Goal: Find contact information: Find contact information

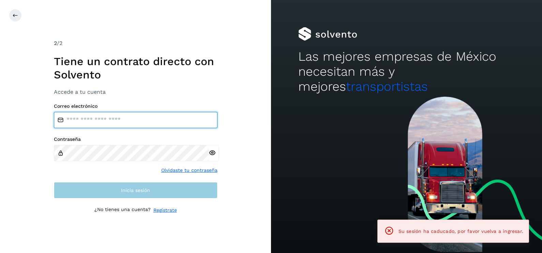
type input "**********"
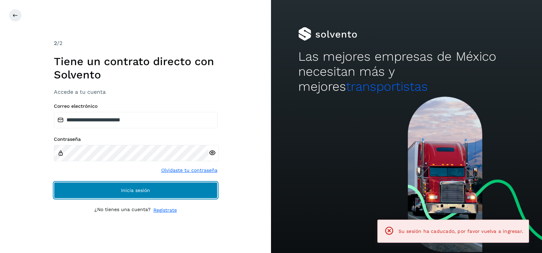
click at [154, 184] on button "Inicia sesión" at bounding box center [136, 190] width 164 height 16
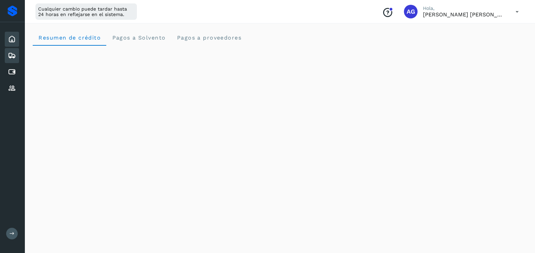
click at [15, 52] on icon at bounding box center [12, 55] width 8 height 8
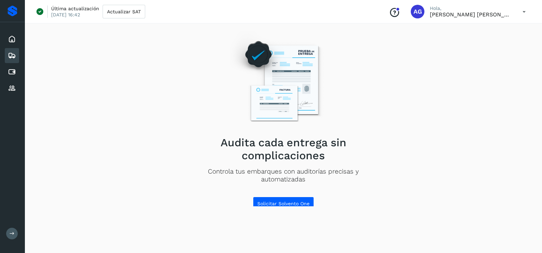
click at [19, 34] on div "Inicio Embarques Cuentas por pagar Proveedores" at bounding box center [12, 63] width 25 height 83
click at [12, 39] on icon at bounding box center [12, 39] width 8 height 8
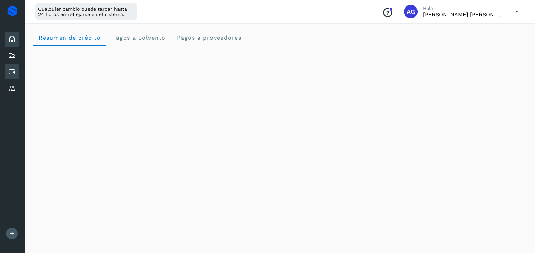
click at [16, 68] on icon at bounding box center [12, 72] width 8 height 8
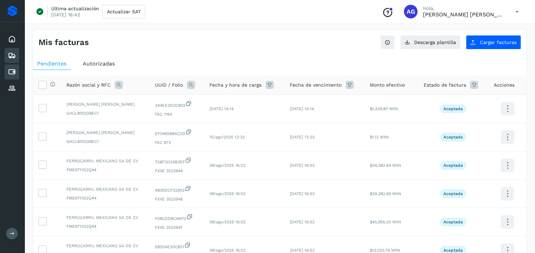
click at [16, 56] on div "Embarques" at bounding box center [12, 55] width 14 height 15
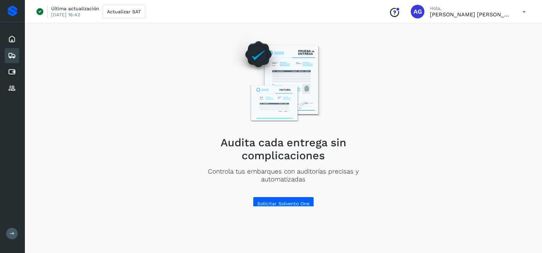
click at [10, 234] on icon at bounding box center [12, 233] width 5 height 5
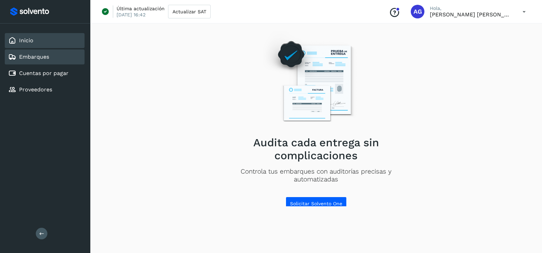
click at [37, 41] on div "Inicio" at bounding box center [45, 40] width 80 height 15
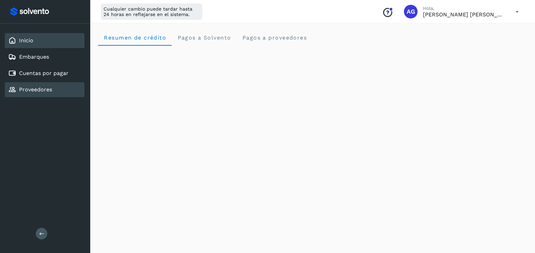
click at [54, 88] on div "Proveedores" at bounding box center [45, 89] width 80 height 15
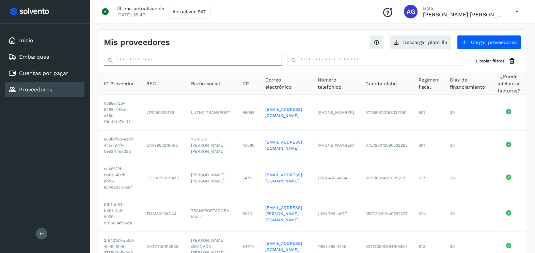
click at [206, 62] on input "text" at bounding box center [193, 60] width 178 height 11
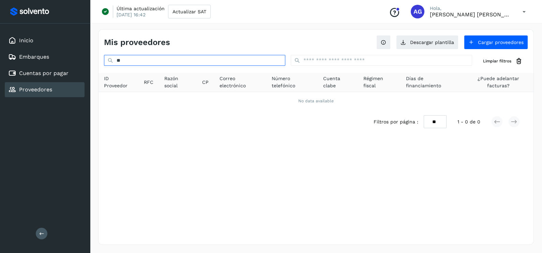
type input "*"
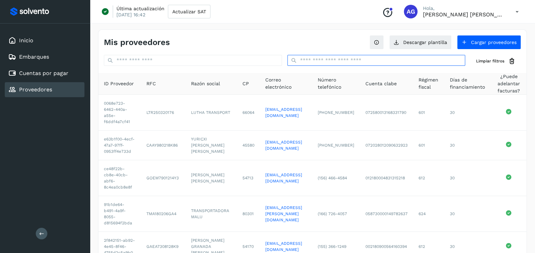
click at [364, 58] on input "text" at bounding box center [377, 60] width 178 height 11
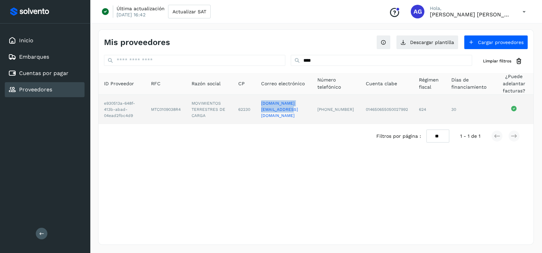
drag, startPoint x: 259, startPoint y: 110, endPoint x: 320, endPoint y: 111, distance: 60.7
click at [312, 111] on td "[DOMAIN_NAME][EMAIL_ADDRESS][DOMAIN_NAME]" at bounding box center [284, 109] width 56 height 29
copy link "[DOMAIN_NAME][EMAIL_ADDRESS][DOMAIN_NAME]"
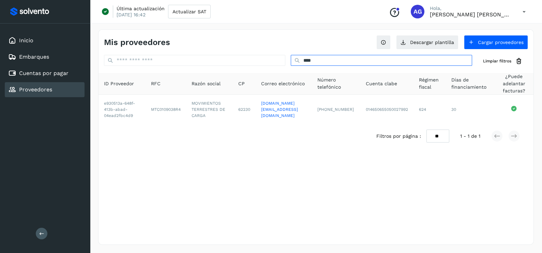
drag, startPoint x: 297, startPoint y: 61, endPoint x: 189, endPoint y: 61, distance: 108.4
click at [189, 61] on div "**** Limpiar filtros" at bounding box center [315, 61] width 435 height 13
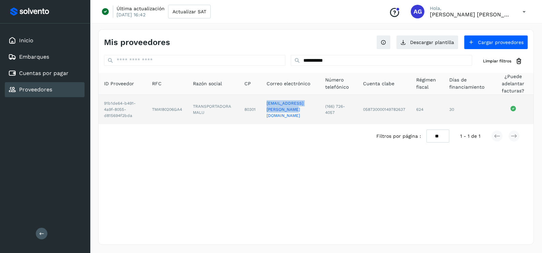
drag, startPoint x: 262, startPoint y: 108, endPoint x: 320, endPoint y: 109, distance: 58.0
click at [320, 109] on td "[EMAIL_ADDRESS][PERSON_NAME][DOMAIN_NAME]" at bounding box center [290, 109] width 59 height 29
copy link "[EMAIL_ADDRESS][PERSON_NAME][DOMAIN_NAME]"
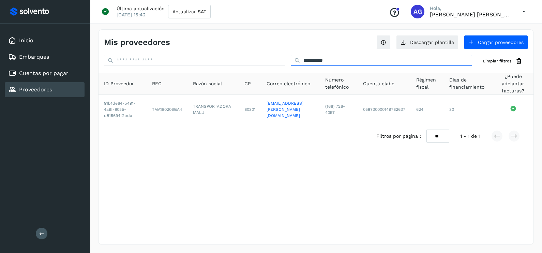
drag, startPoint x: 328, startPoint y: 60, endPoint x: 150, endPoint y: 48, distance: 178.3
click at [150, 48] on div "**********" at bounding box center [316, 136] width 436 height 215
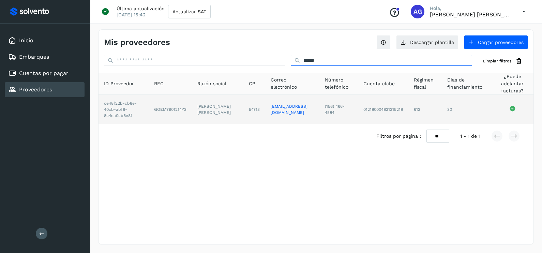
type input "******"
drag, startPoint x: 248, startPoint y: 112, endPoint x: 328, endPoint y: 112, distance: 80.4
click at [319, 112] on td "[EMAIL_ADDRESS][DOMAIN_NAME]" at bounding box center [292, 109] width 54 height 29
copy link "[EMAIL_ADDRESS][DOMAIN_NAME]"
